Goal: Information Seeking & Learning: Learn about a topic

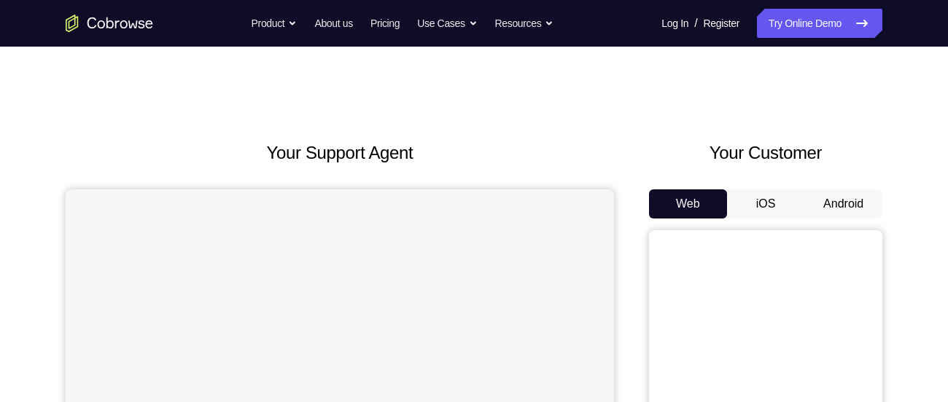
click at [849, 215] on button "Android" at bounding box center [843, 204] width 78 height 29
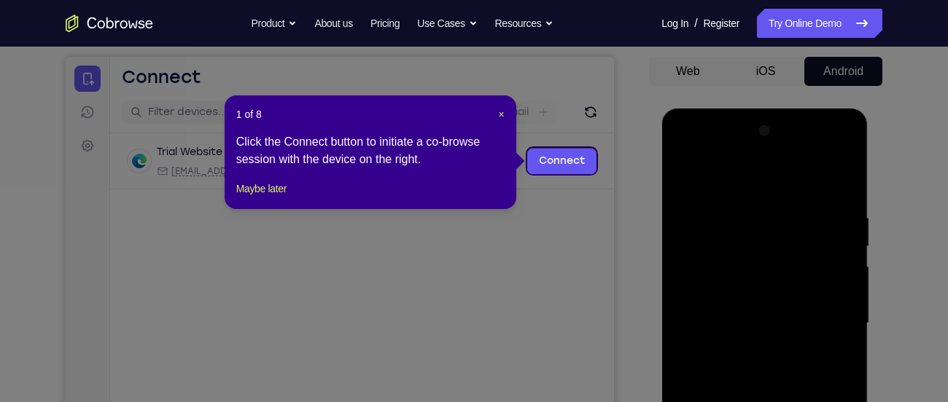
scroll to position [132, 0]
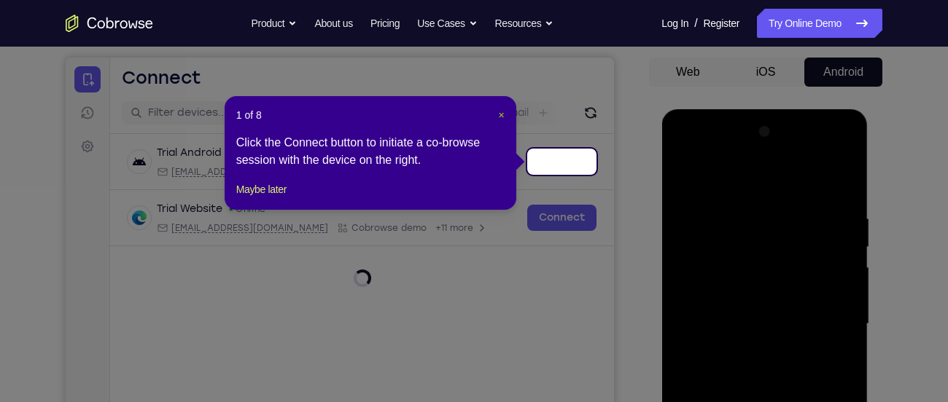
click at [499, 113] on span "×" at bounding box center [502, 115] width 6 height 12
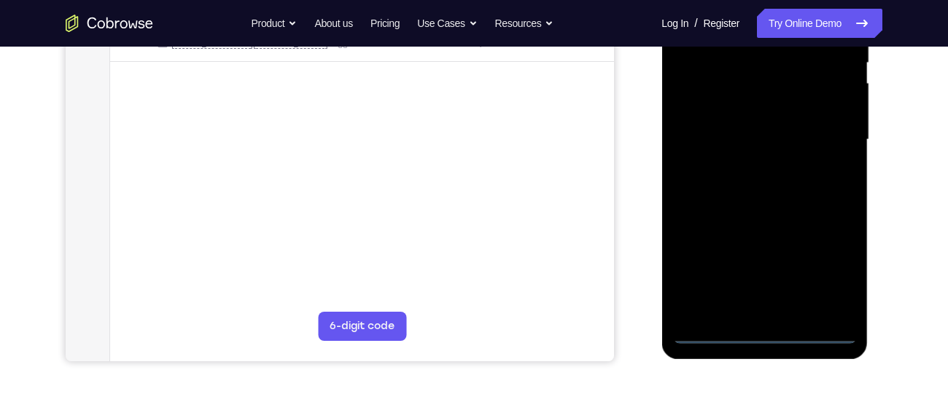
scroll to position [317, 0]
click at [765, 330] on div at bounding box center [764, 139] width 184 height 408
click at [823, 266] on div at bounding box center [764, 139] width 184 height 408
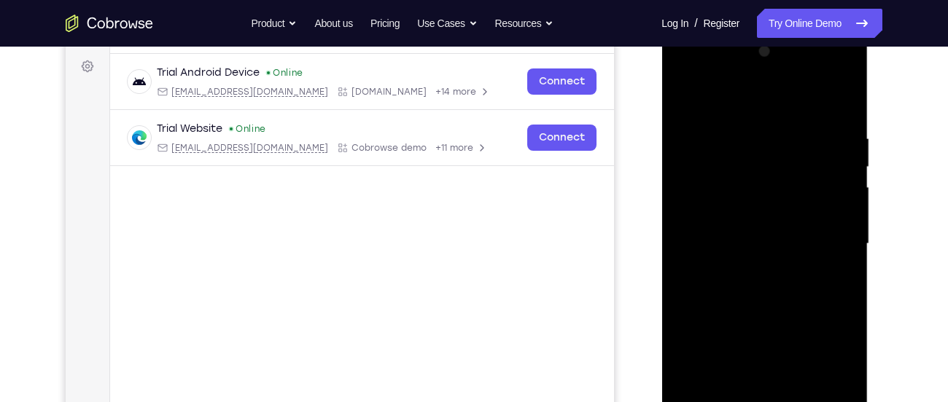
scroll to position [208, 0]
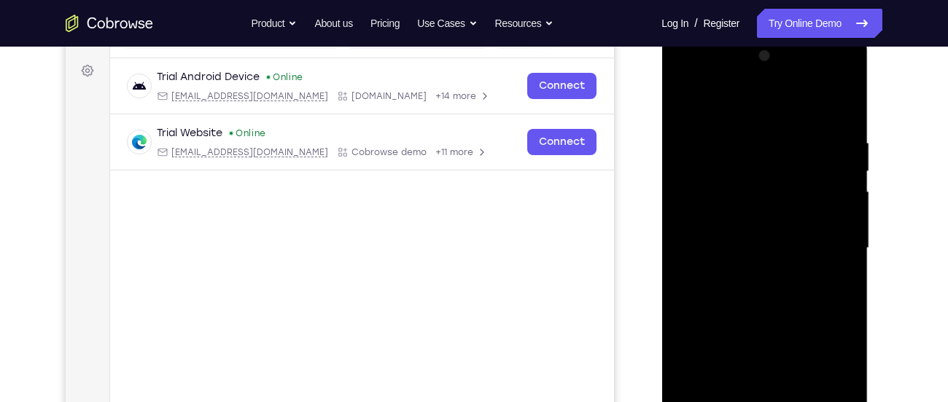
click at [733, 107] on div at bounding box center [764, 248] width 184 height 408
click at [829, 252] on div at bounding box center [764, 248] width 184 height 408
drag, startPoint x: 829, startPoint y: 252, endPoint x: 739, endPoint y: 195, distance: 106.4
click at [739, 195] on div at bounding box center [764, 248] width 184 height 408
click at [745, 243] on div at bounding box center [764, 248] width 184 height 408
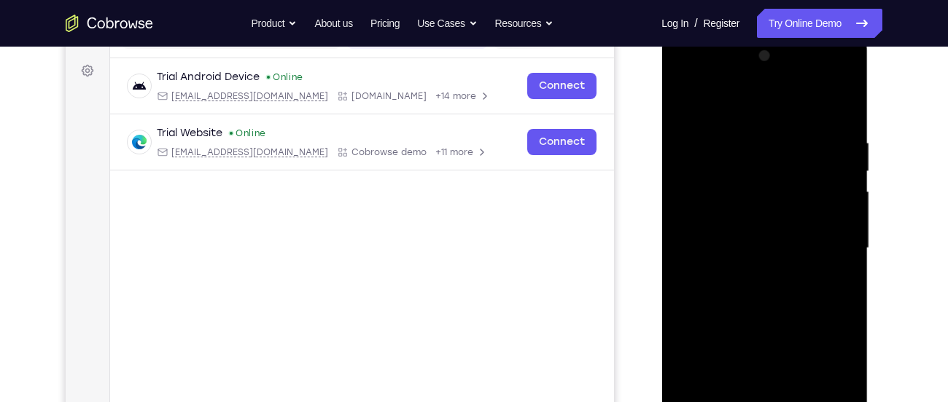
click at [742, 233] on div at bounding box center [764, 248] width 184 height 408
click at [728, 225] on div at bounding box center [764, 248] width 184 height 408
click at [742, 244] on div at bounding box center [764, 248] width 184 height 408
click at [753, 293] on div at bounding box center [764, 248] width 184 height 408
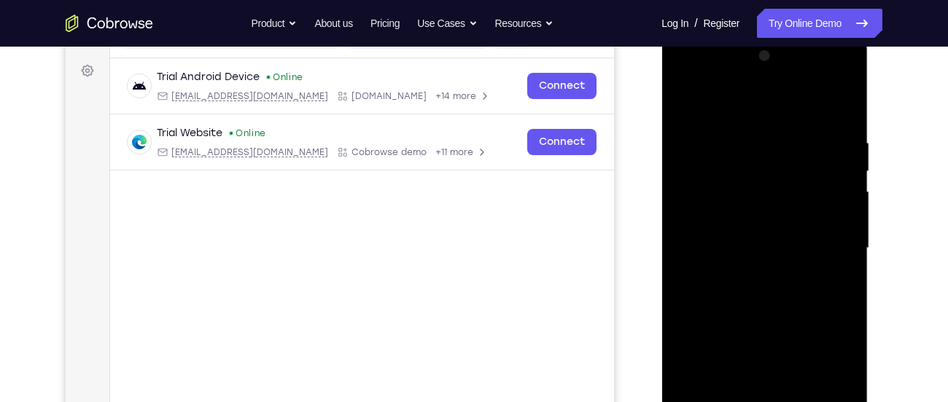
click at [753, 293] on div at bounding box center [764, 248] width 184 height 408
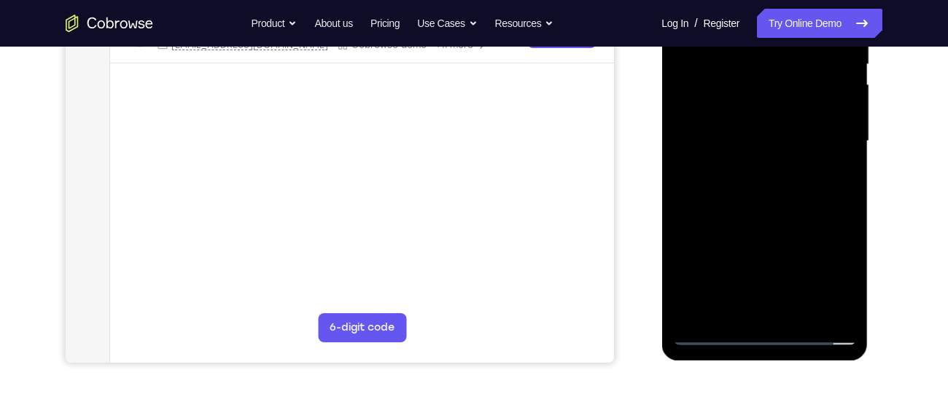
scroll to position [313, 0]
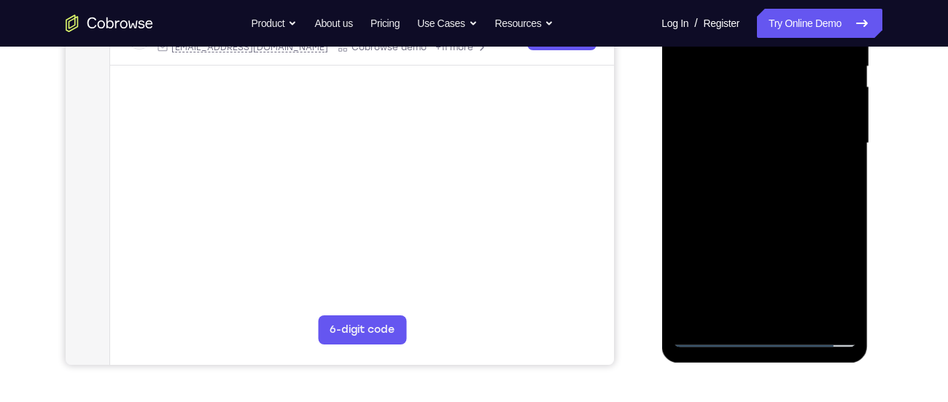
click at [777, 200] on div at bounding box center [764, 143] width 184 height 408
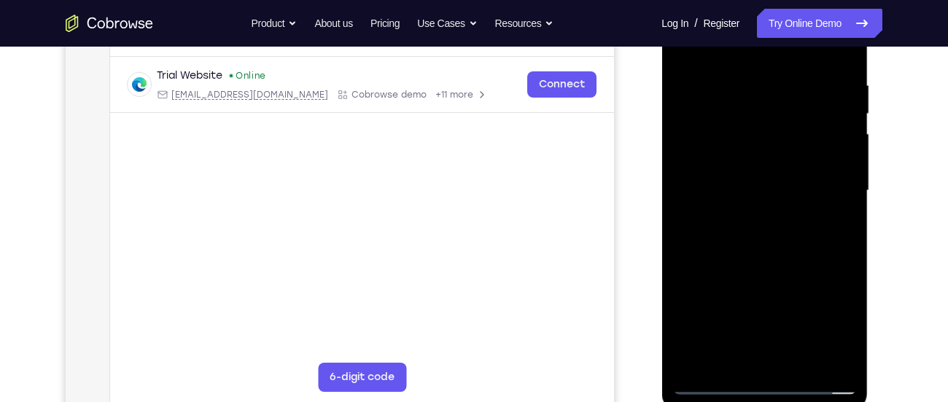
scroll to position [265, 0]
click at [734, 367] on div at bounding box center [764, 192] width 184 height 408
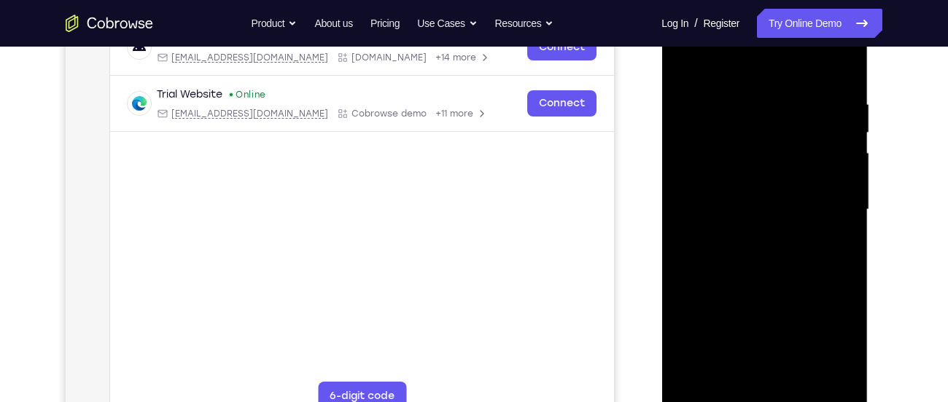
scroll to position [245, 0]
click at [741, 64] on div at bounding box center [764, 211] width 184 height 408
click at [756, 111] on div at bounding box center [764, 211] width 184 height 408
click at [763, 181] on div at bounding box center [764, 211] width 184 height 408
click at [763, 203] on div at bounding box center [764, 211] width 184 height 408
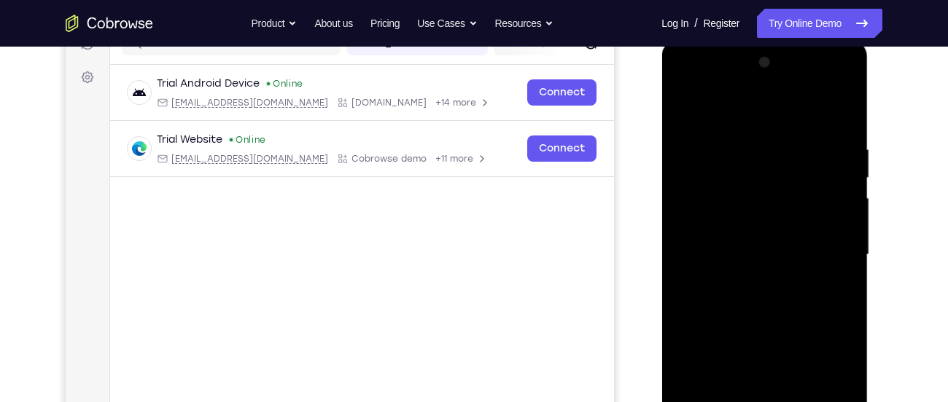
scroll to position [201, 0]
drag, startPoint x: 768, startPoint y: 274, endPoint x: 782, endPoint y: 375, distance: 101.7
click at [782, 375] on div at bounding box center [764, 256] width 184 height 408
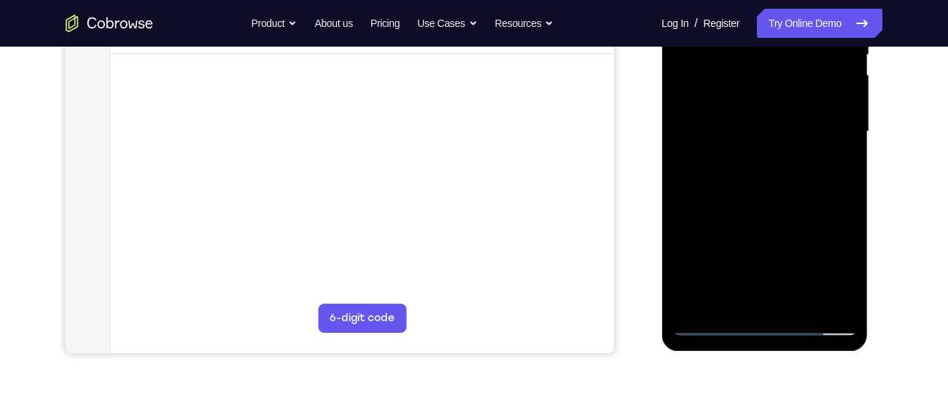
scroll to position [327, 0]
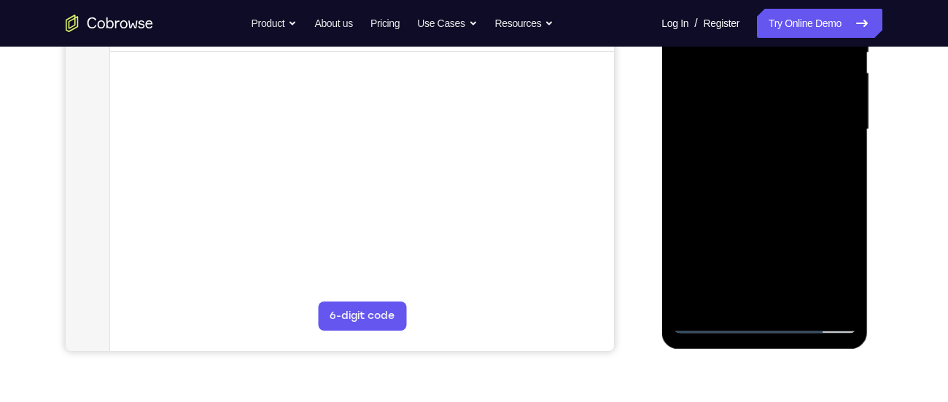
click at [711, 322] on div at bounding box center [764, 130] width 184 height 408
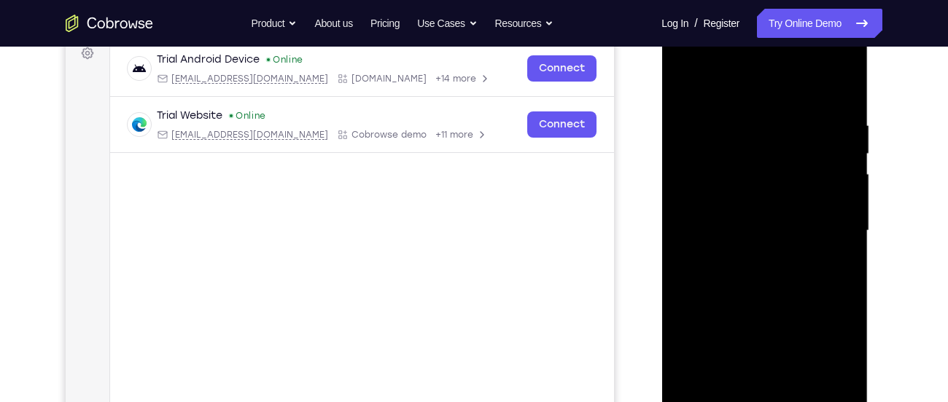
scroll to position [222, 0]
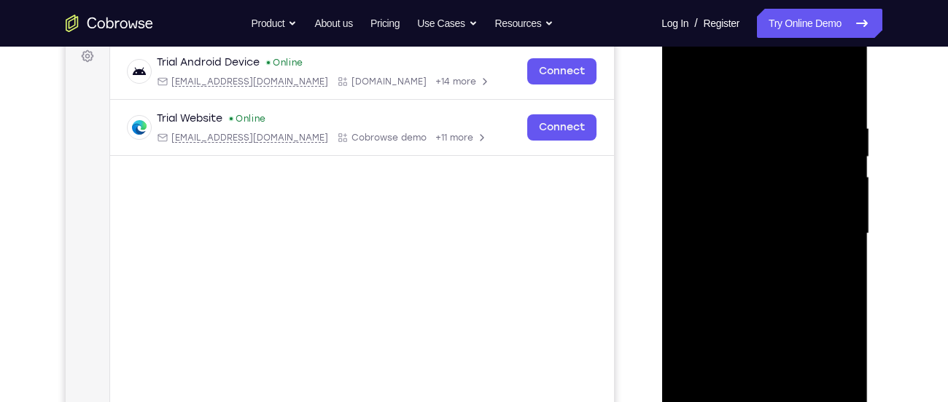
click at [680, 66] on div at bounding box center [764, 234] width 184 height 408
click at [745, 182] on div at bounding box center [764, 234] width 184 height 408
click at [689, 220] on div at bounding box center [764, 234] width 184 height 408
click at [754, 217] on div at bounding box center [764, 234] width 184 height 408
click at [744, 238] on div at bounding box center [764, 234] width 184 height 408
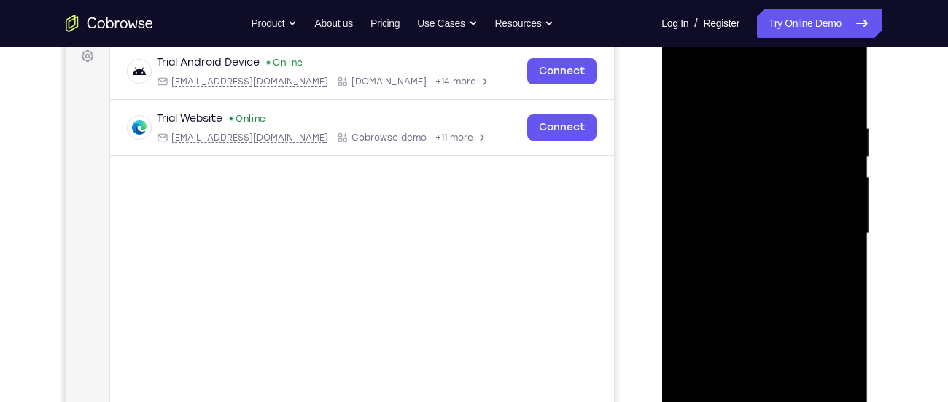
click at [719, 233] on div at bounding box center [764, 234] width 184 height 408
drag, startPoint x: 728, startPoint y: 227, endPoint x: 738, endPoint y: 149, distance: 78.6
click at [738, 149] on div at bounding box center [764, 234] width 184 height 408
click at [755, 270] on div at bounding box center [764, 234] width 184 height 408
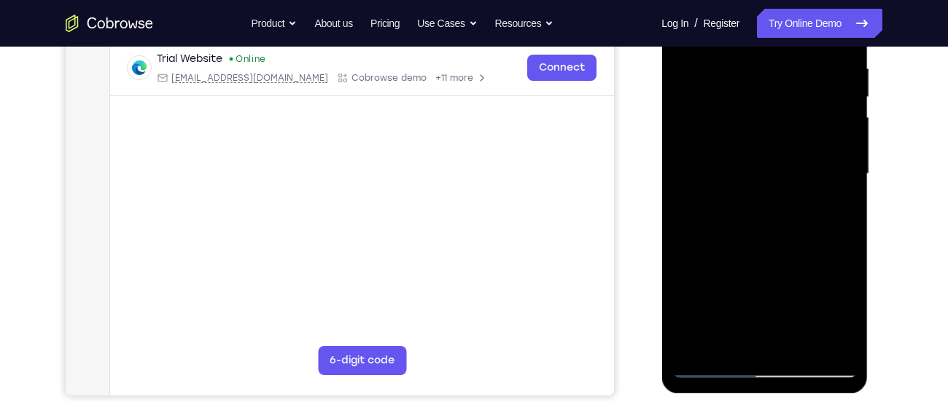
scroll to position [278, 0]
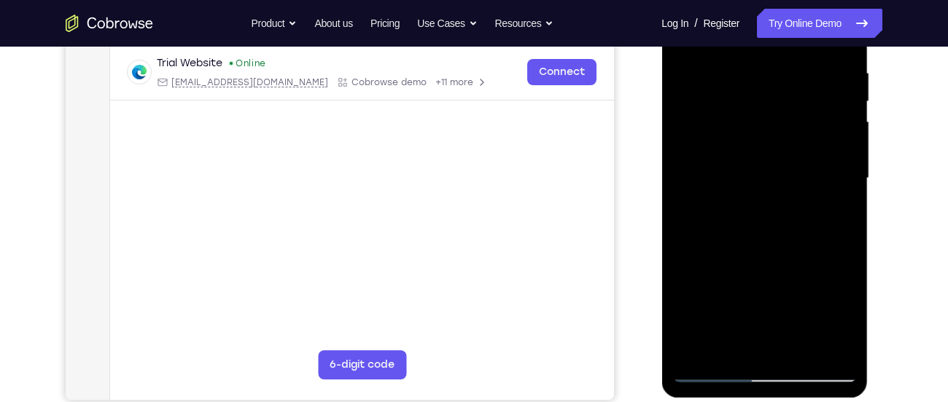
click at [723, 147] on div at bounding box center [764, 178] width 184 height 408
click at [720, 198] on div at bounding box center [764, 178] width 184 height 408
click at [720, 206] on div at bounding box center [764, 178] width 184 height 408
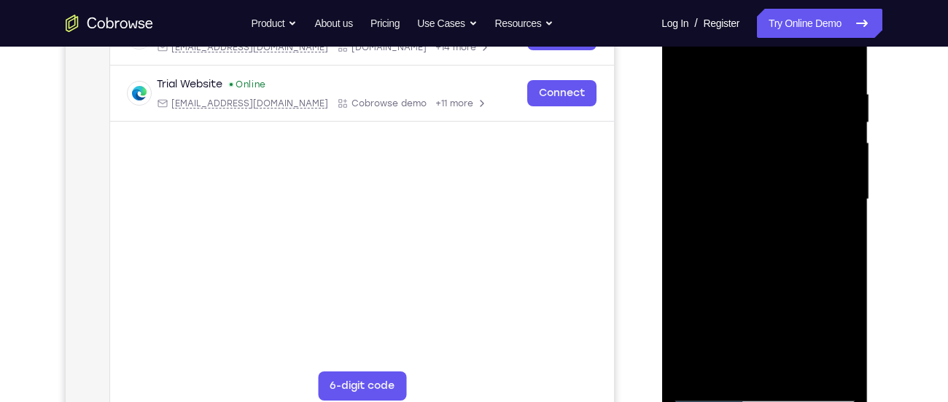
scroll to position [256, 0]
drag, startPoint x: 777, startPoint y: 276, endPoint x: 775, endPoint y: 178, distance: 97.7
click at [775, 178] on div at bounding box center [764, 200] width 184 height 408
drag, startPoint x: 769, startPoint y: 195, endPoint x: 767, endPoint y: 337, distance: 142.2
click at [767, 337] on div at bounding box center [764, 200] width 184 height 408
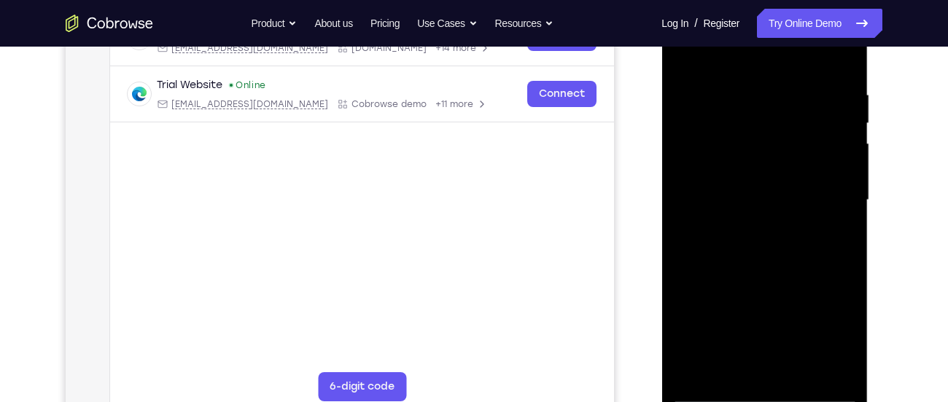
scroll to position [218, 0]
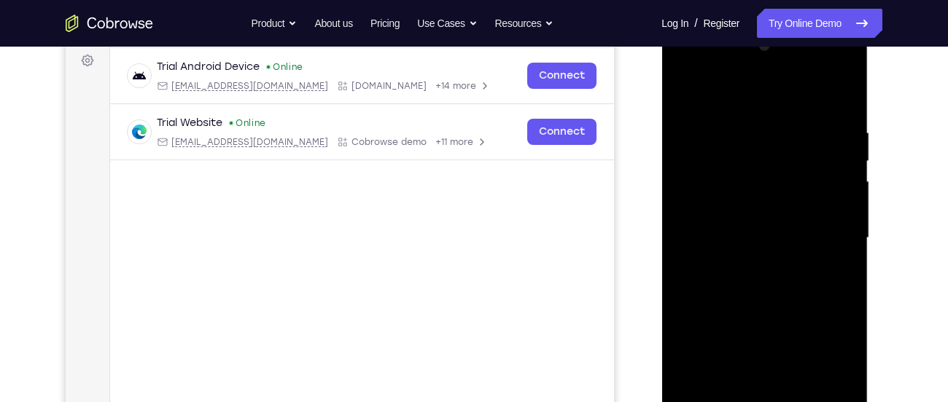
click at [822, 91] on div at bounding box center [764, 238] width 184 height 408
drag, startPoint x: 781, startPoint y: 204, endPoint x: 807, endPoint y: 87, distance: 119.6
click at [807, 87] on div at bounding box center [764, 238] width 184 height 408
drag, startPoint x: 771, startPoint y: 213, endPoint x: 778, endPoint y: 148, distance: 65.3
click at [778, 148] on div at bounding box center [764, 238] width 184 height 408
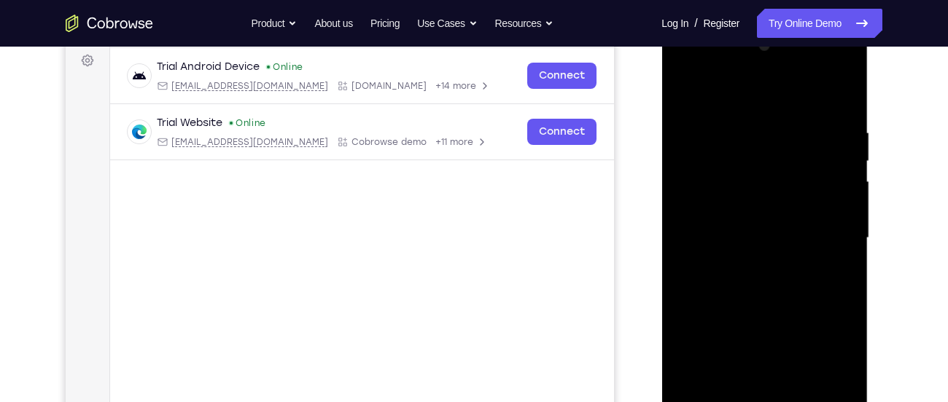
drag, startPoint x: 778, startPoint y: 148, endPoint x: 778, endPoint y: 175, distance: 27.0
click at [778, 175] on div at bounding box center [764, 238] width 184 height 408
drag, startPoint x: 754, startPoint y: 205, endPoint x: 761, endPoint y: 136, distance: 68.9
click at [761, 136] on div at bounding box center [764, 238] width 184 height 408
drag, startPoint x: 715, startPoint y: 118, endPoint x: 837, endPoint y: 384, distance: 293.0
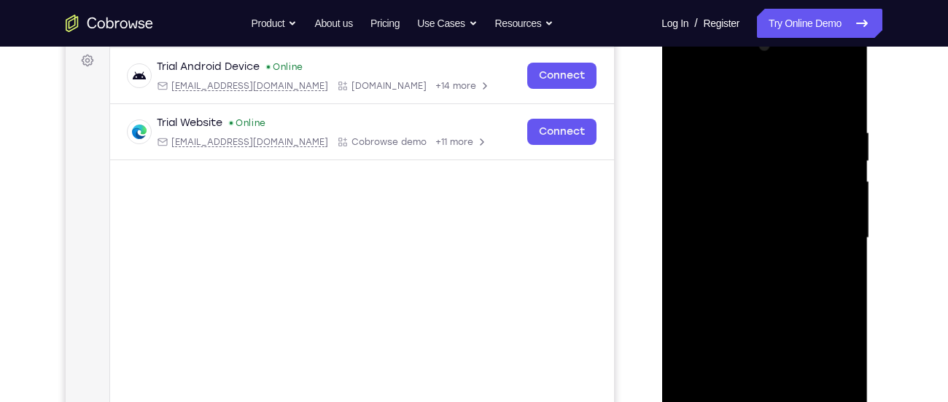
click at [837, 384] on div at bounding box center [764, 238] width 184 height 408
click at [680, 98] on div at bounding box center [764, 238] width 184 height 408
drag, startPoint x: 773, startPoint y: 276, endPoint x: 792, endPoint y: 140, distance: 136.9
click at [792, 140] on div at bounding box center [764, 238] width 184 height 408
drag, startPoint x: 795, startPoint y: 249, endPoint x: 810, endPoint y: 156, distance: 93.9
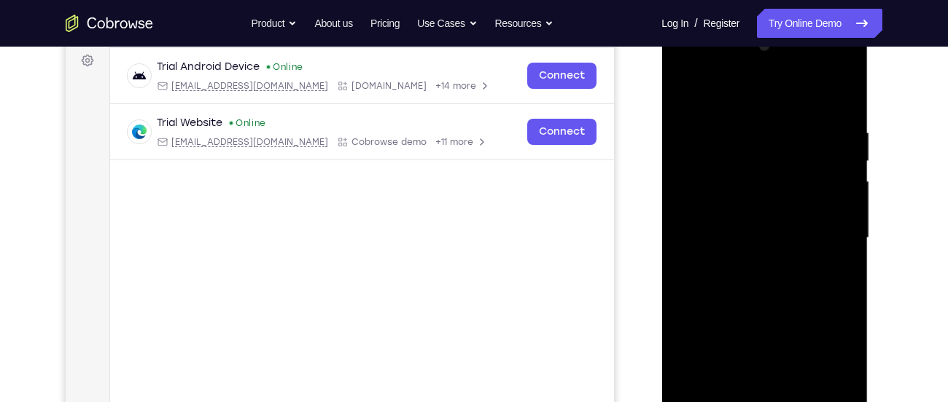
click at [810, 156] on div at bounding box center [764, 238] width 184 height 408
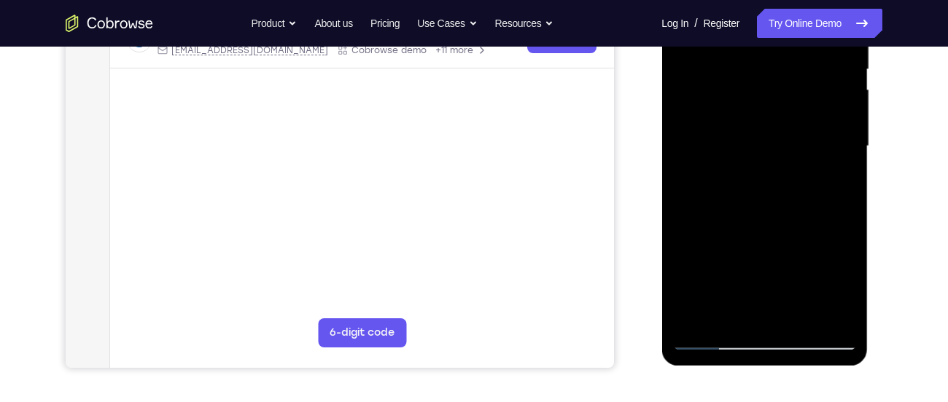
scroll to position [311, 0]
drag, startPoint x: 773, startPoint y: 164, endPoint x: 807, endPoint y: 132, distance: 46.9
click at [807, 132] on div at bounding box center [764, 146] width 184 height 408
drag, startPoint x: 807, startPoint y: 132, endPoint x: 863, endPoint y: 437, distance: 309.8
click at [863, 368] on html "Online web based iOS Simulators and Android Emulators. Run iPhone, iPad, Mobile…" at bounding box center [765, 149] width 208 height 437
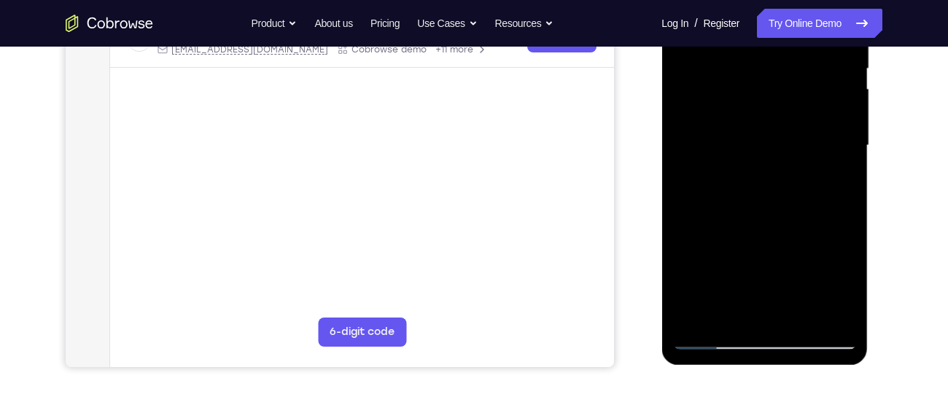
drag, startPoint x: 793, startPoint y: 132, endPoint x: 804, endPoint y: 297, distance: 165.2
click at [804, 297] on div at bounding box center [764, 146] width 184 height 408
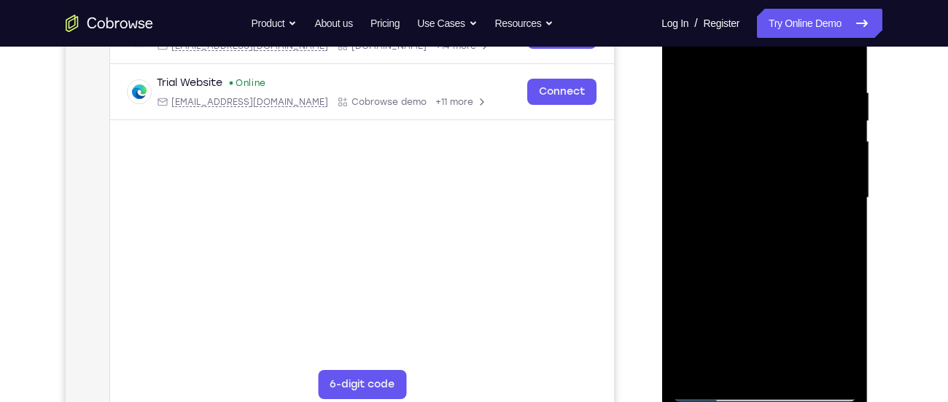
scroll to position [257, 0]
click at [814, 69] on div at bounding box center [764, 199] width 184 height 408
click at [693, 54] on div at bounding box center [764, 199] width 184 height 408
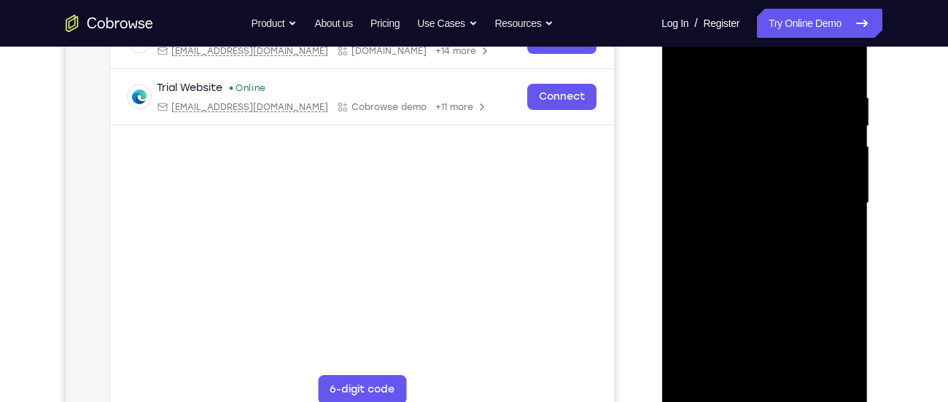
scroll to position [252, 0]
click at [768, 167] on div at bounding box center [764, 205] width 184 height 408
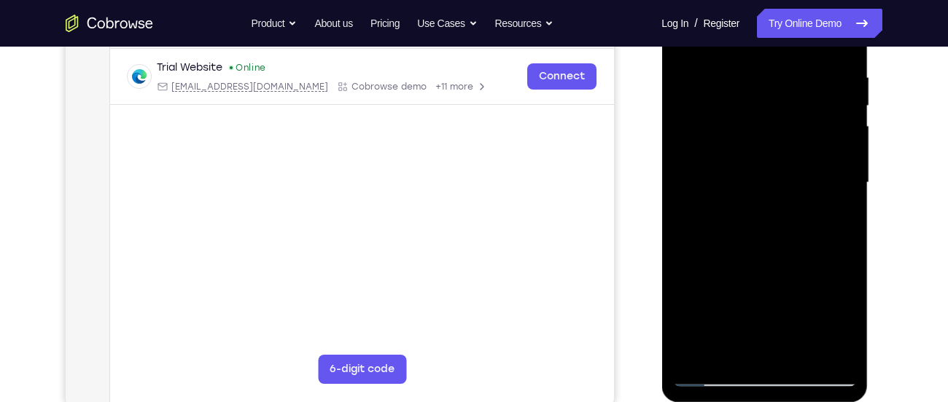
scroll to position [273, 0]
click at [799, 345] on div at bounding box center [764, 183] width 184 height 408
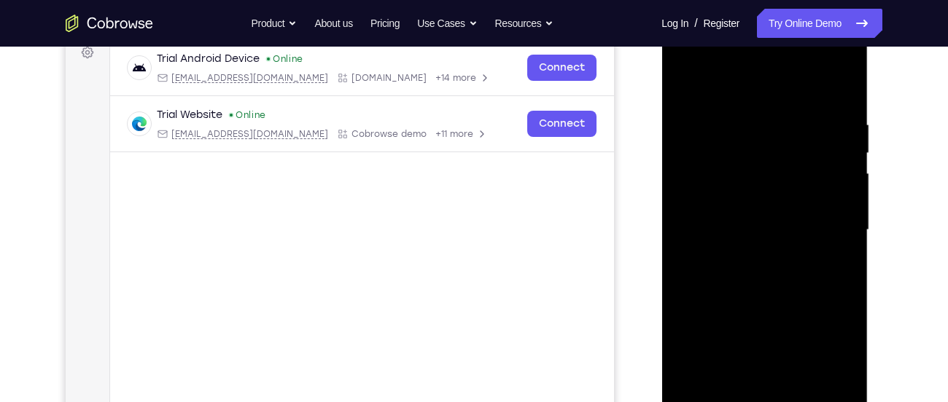
scroll to position [220, 0]
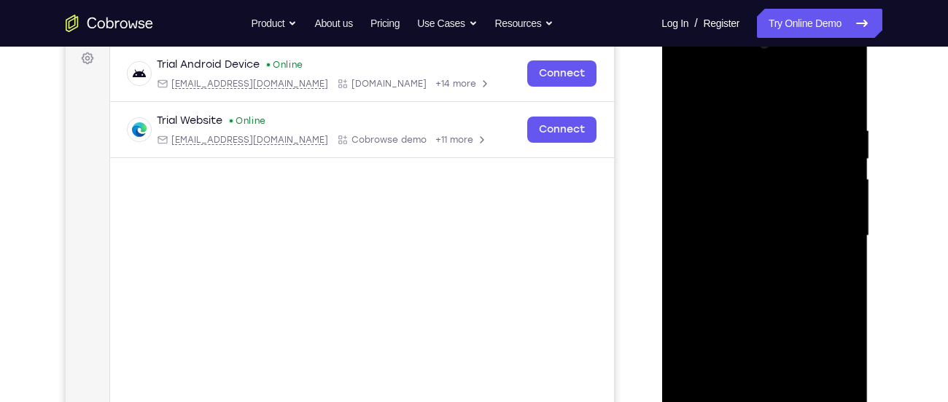
click at [844, 105] on div at bounding box center [764, 236] width 184 height 408
drag, startPoint x: 835, startPoint y: 176, endPoint x: 717, endPoint y: 187, distance: 118.6
click at [717, 187] on div at bounding box center [764, 236] width 184 height 408
drag, startPoint x: 822, startPoint y: 201, endPoint x: 680, endPoint y: 217, distance: 143.2
click at [680, 217] on div at bounding box center [764, 236] width 184 height 408
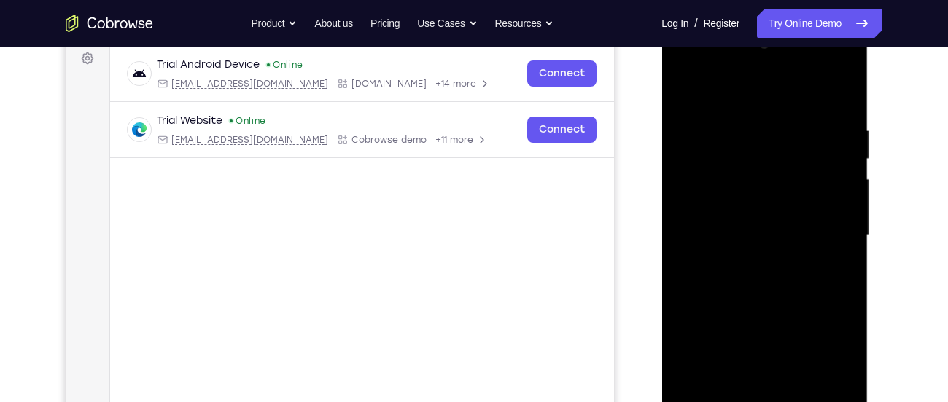
click at [826, 85] on div at bounding box center [764, 236] width 184 height 408
click at [729, 92] on div at bounding box center [764, 236] width 184 height 408
click at [738, 117] on div at bounding box center [764, 236] width 184 height 408
drag, startPoint x: 823, startPoint y: 328, endPoint x: 845, endPoint y: 105, distance: 224.2
click at [845, 105] on div at bounding box center [764, 236] width 184 height 408
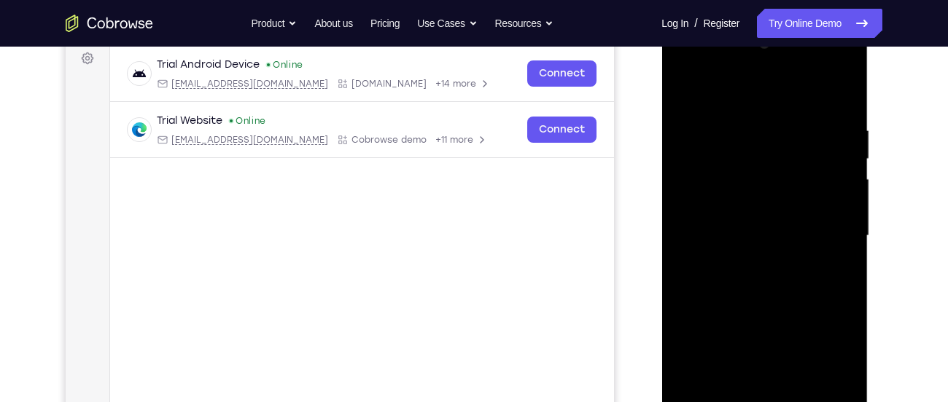
drag, startPoint x: 815, startPoint y: 293, endPoint x: 841, endPoint y: 81, distance: 213.7
click at [841, 81] on div at bounding box center [764, 236] width 184 height 408
drag, startPoint x: 812, startPoint y: 276, endPoint x: 813, endPoint y: 132, distance: 144.4
click at [813, 132] on div at bounding box center [764, 236] width 184 height 408
drag, startPoint x: 813, startPoint y: 132, endPoint x: 925, endPoint y: 437, distance: 324.6
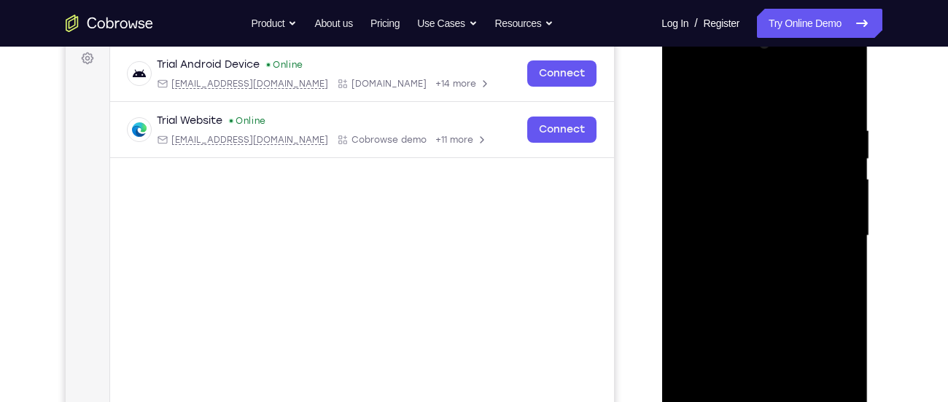
click at [869, 402] on html "Online web based iOS Simulators and Android Emulators. Run iPhone, iPad, Mobile…" at bounding box center [765, 239] width 208 height 437
click at [700, 149] on div at bounding box center [764, 236] width 184 height 408
click at [791, 136] on div at bounding box center [764, 236] width 184 height 408
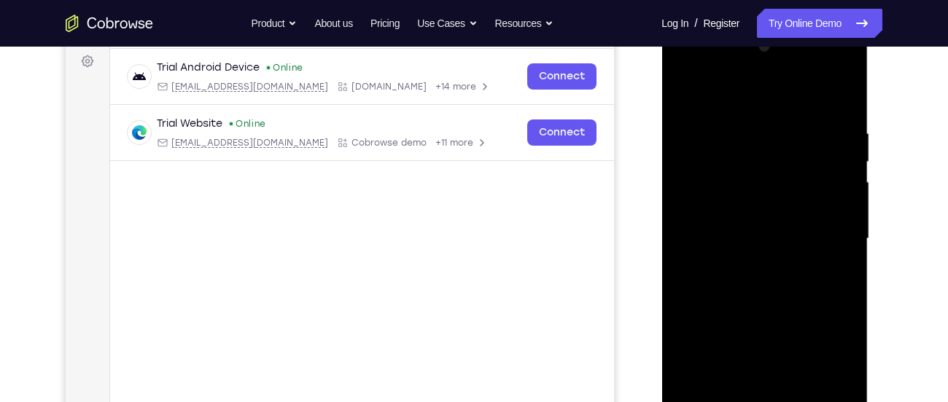
scroll to position [217, 0]
click at [685, 96] on div at bounding box center [764, 240] width 184 height 408
click at [828, 93] on div at bounding box center [764, 240] width 184 height 408
click at [843, 137] on div at bounding box center [764, 240] width 184 height 408
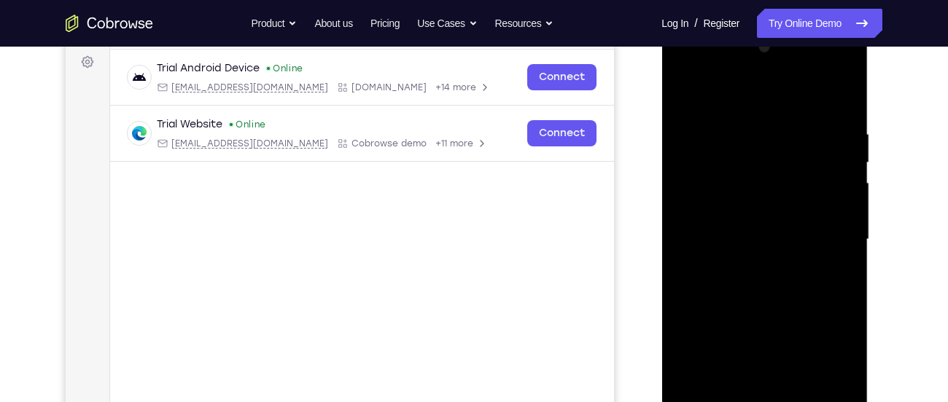
click at [766, 381] on div at bounding box center [764, 240] width 184 height 408
click at [683, 93] on div at bounding box center [764, 240] width 184 height 408
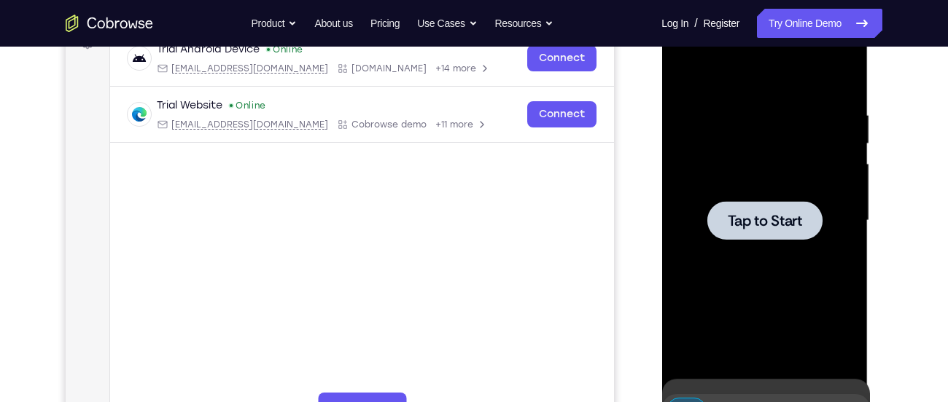
scroll to position [274, 0]
